Goal: Information Seeking & Learning: Learn about a topic

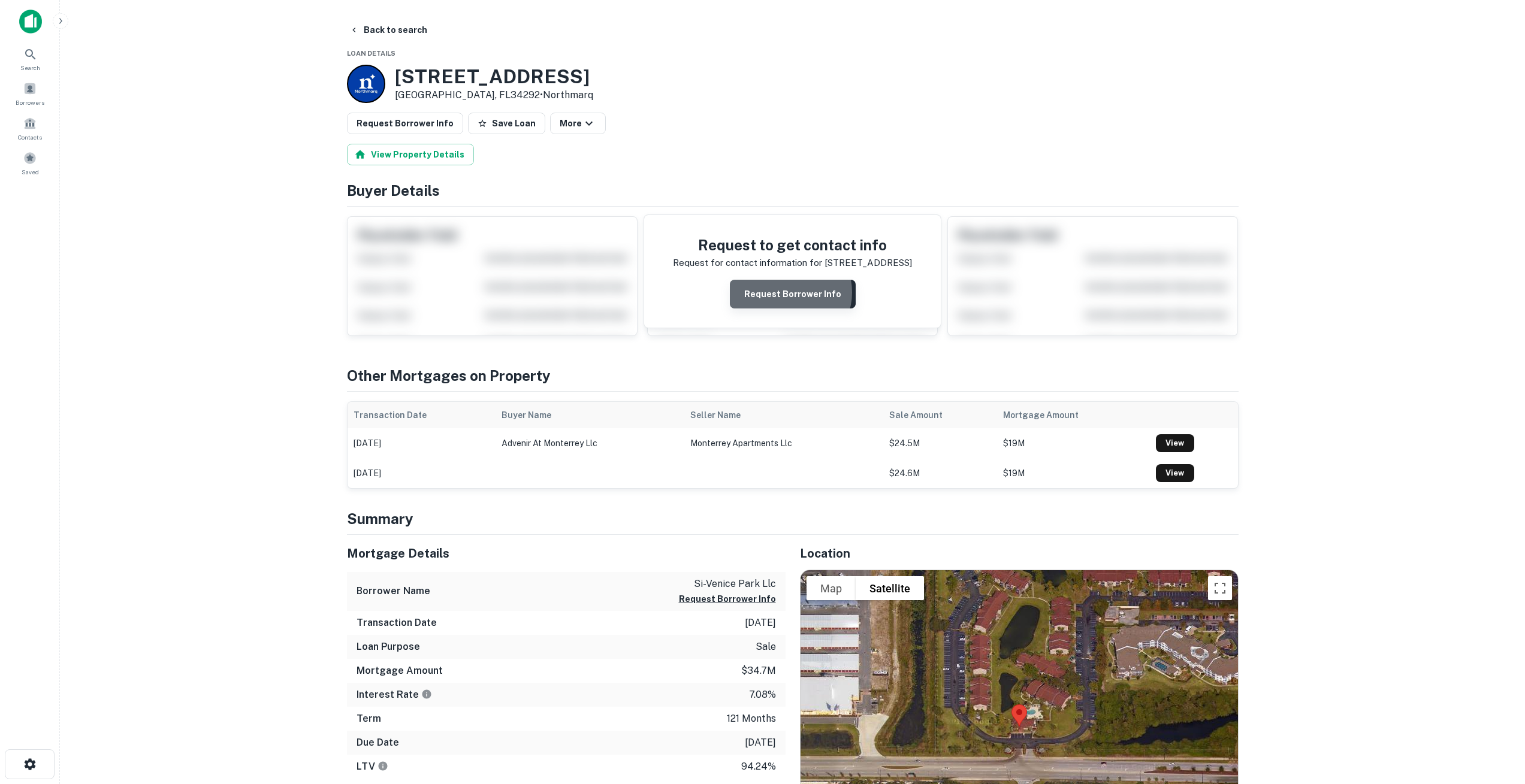
click at [792, 292] on button "Request Borrower Info" at bounding box center [792, 294] width 126 height 29
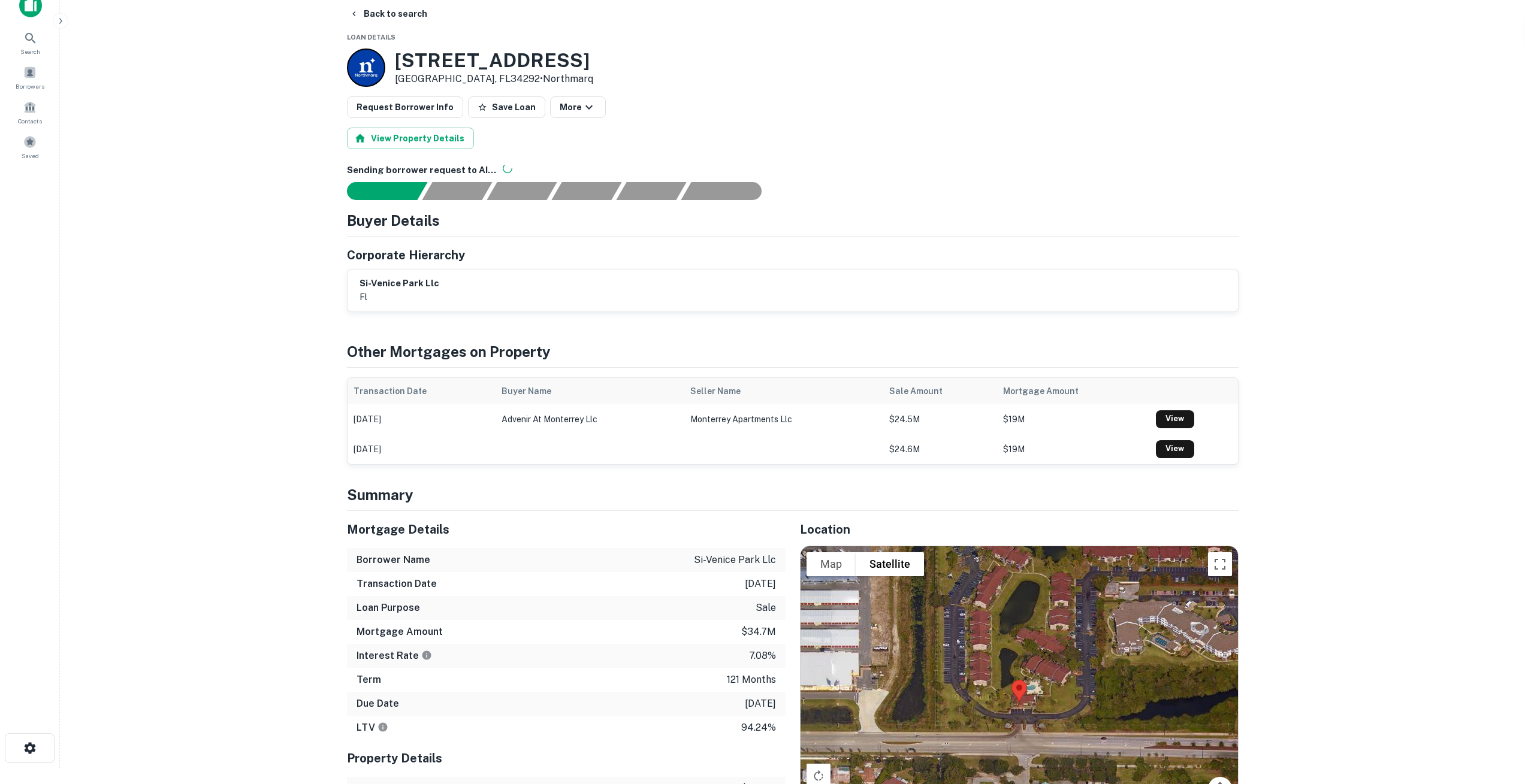
scroll to position [17, 0]
drag, startPoint x: 361, startPoint y: 280, endPoint x: 422, endPoint y: 278, distance: 61.0
click at [422, 278] on h6 "si-venice park llc" at bounding box center [399, 282] width 80 height 14
copy h6 "si-venice park"
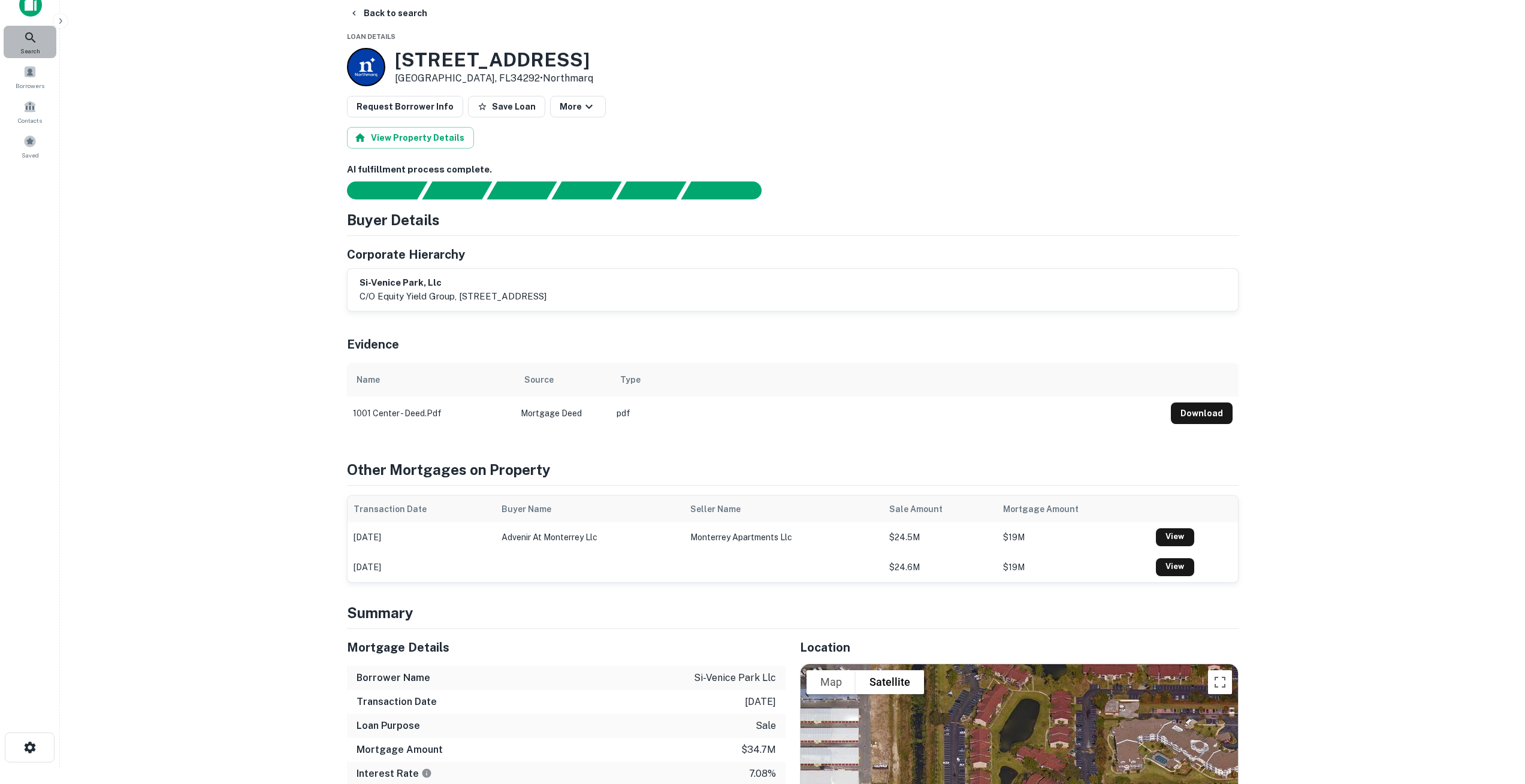
click at [26, 39] on icon at bounding box center [30, 37] width 10 height 10
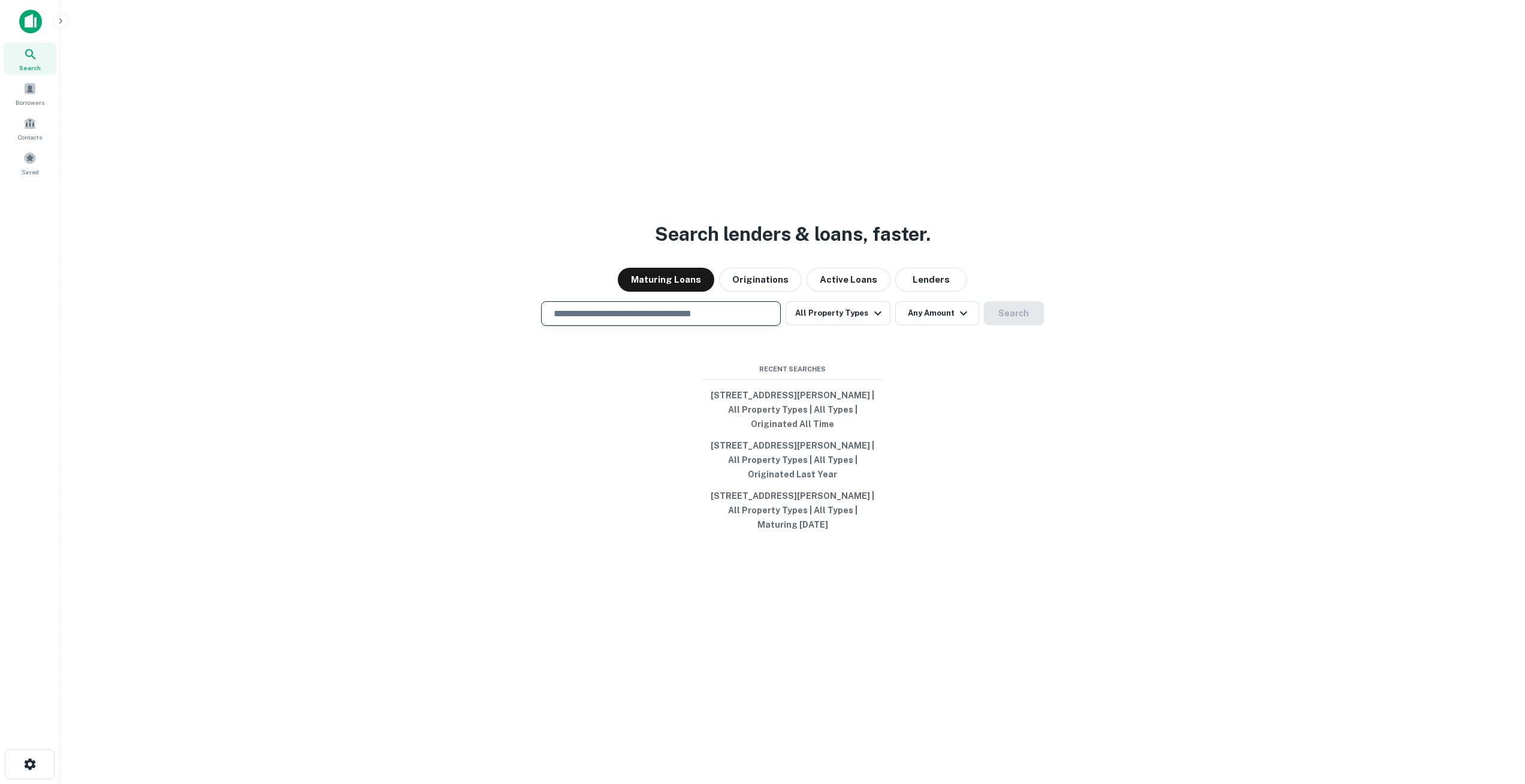
click at [614, 314] on input "text" at bounding box center [661, 313] width 229 height 14
paste input "**********"
type input "**********"
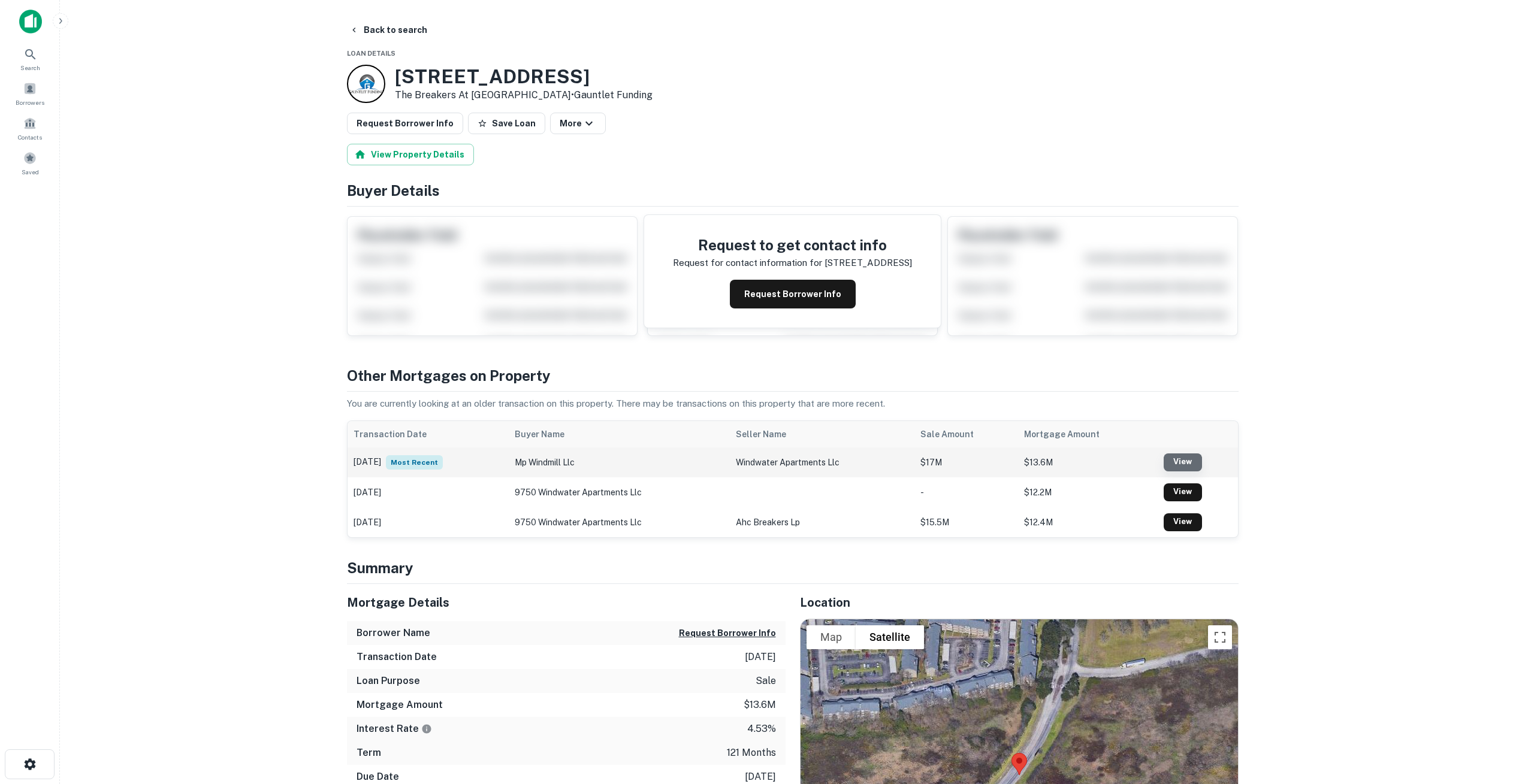
click at [1185, 463] on link "View" at bounding box center [1183, 462] width 38 height 18
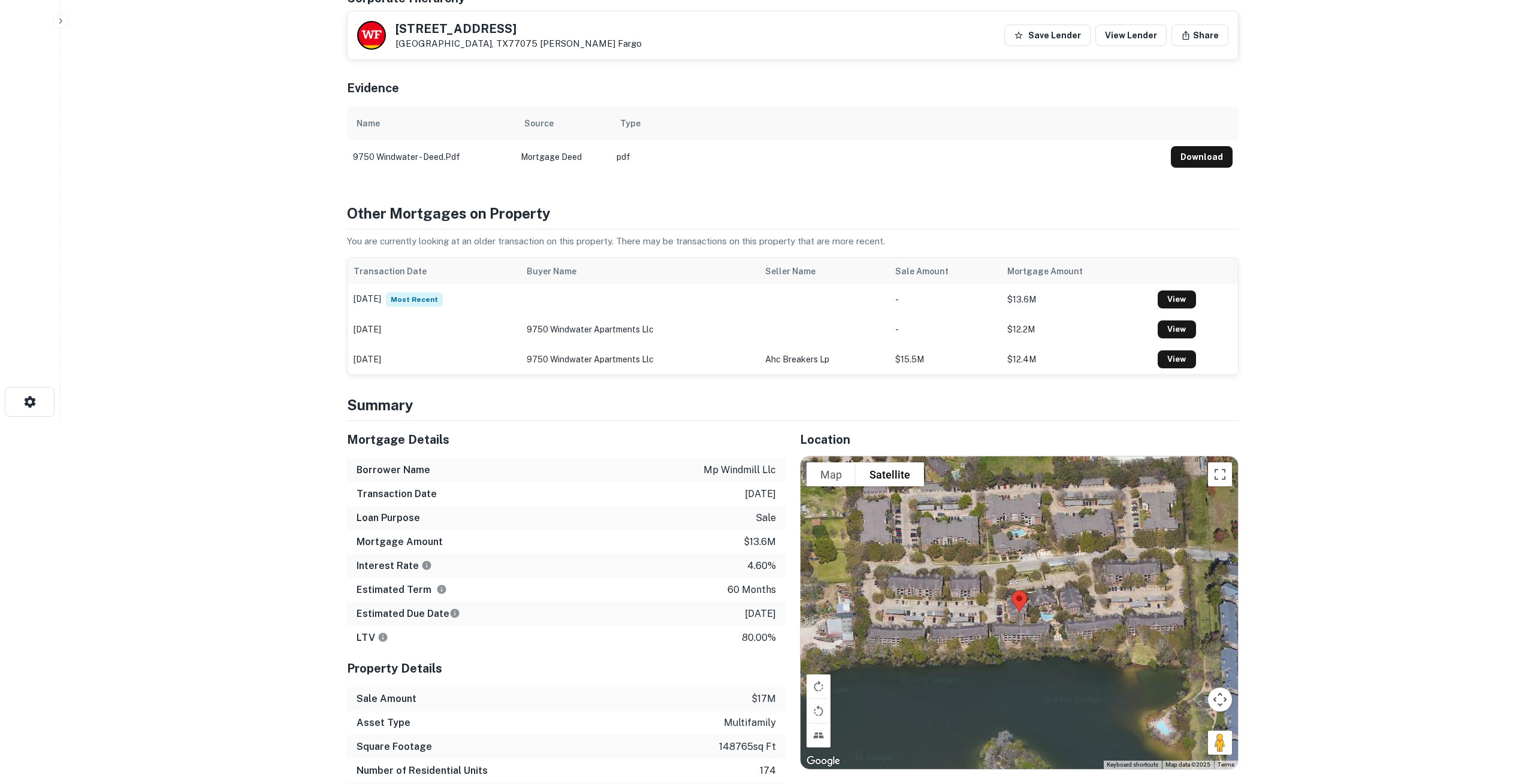
scroll to position [416, 0]
